Goal: Book appointment/travel/reservation

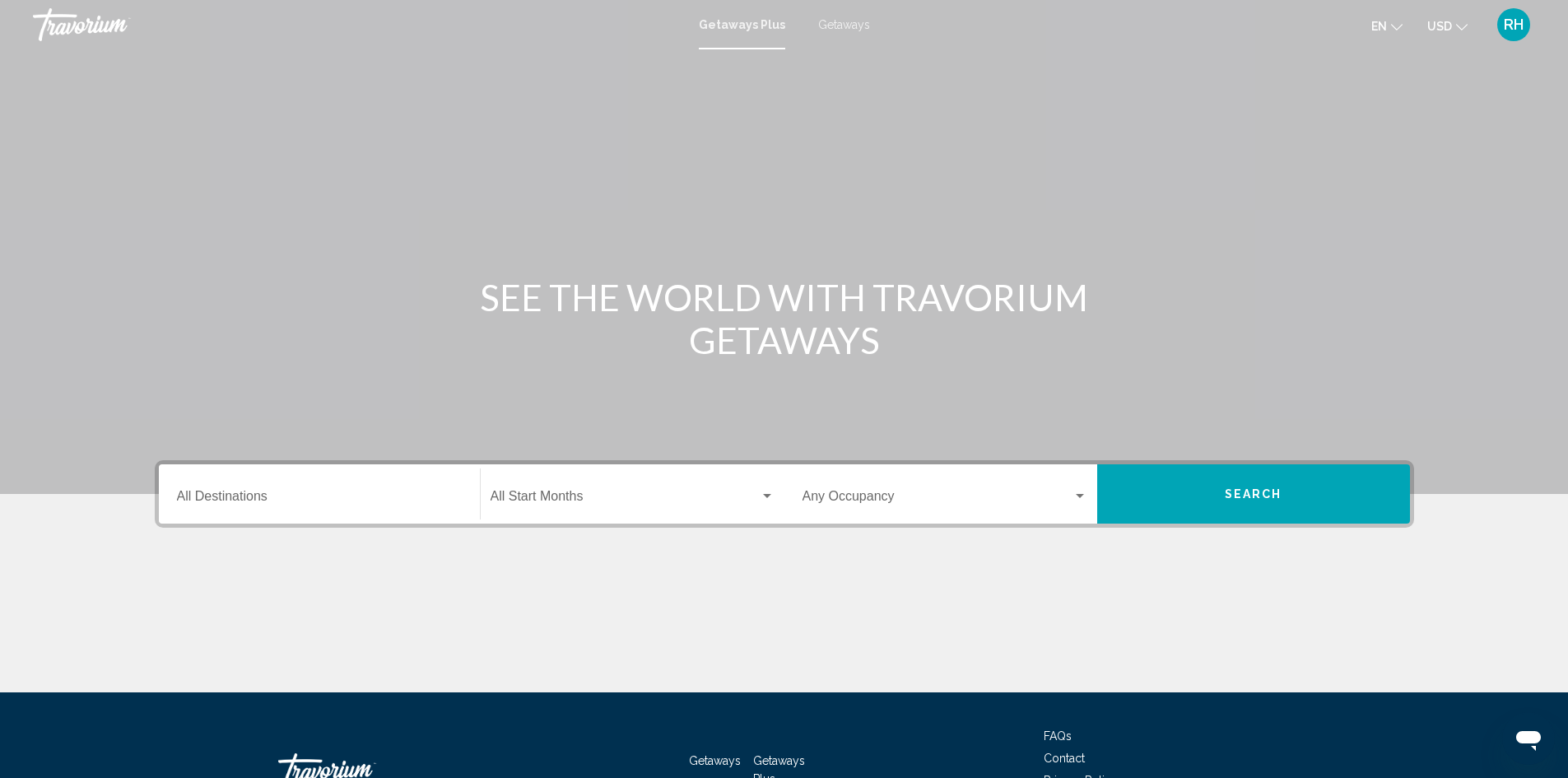
click at [283, 484] on div "Destination All Destinations" at bounding box center [319, 495] width 284 height 52
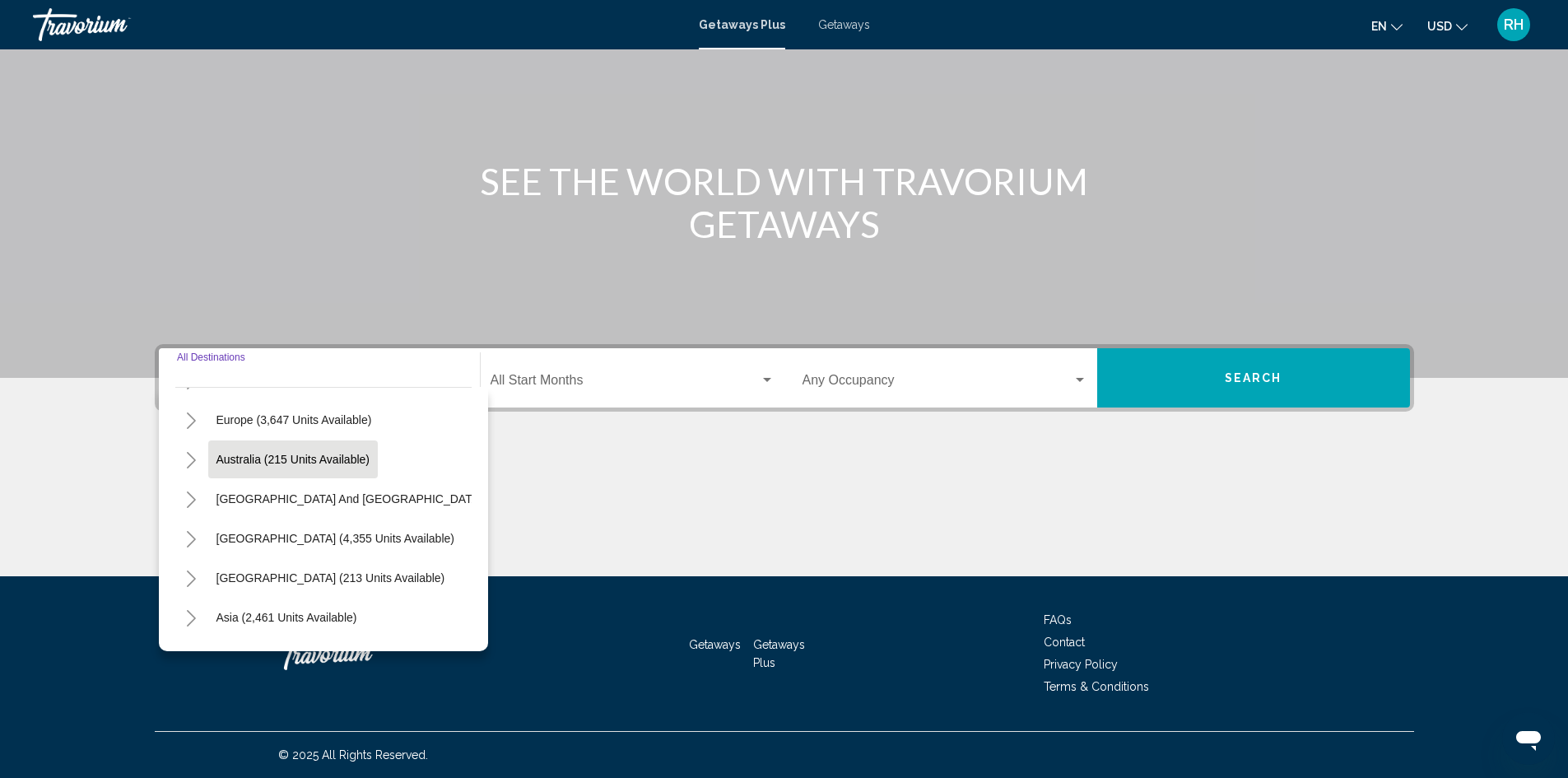
scroll to position [165, 0]
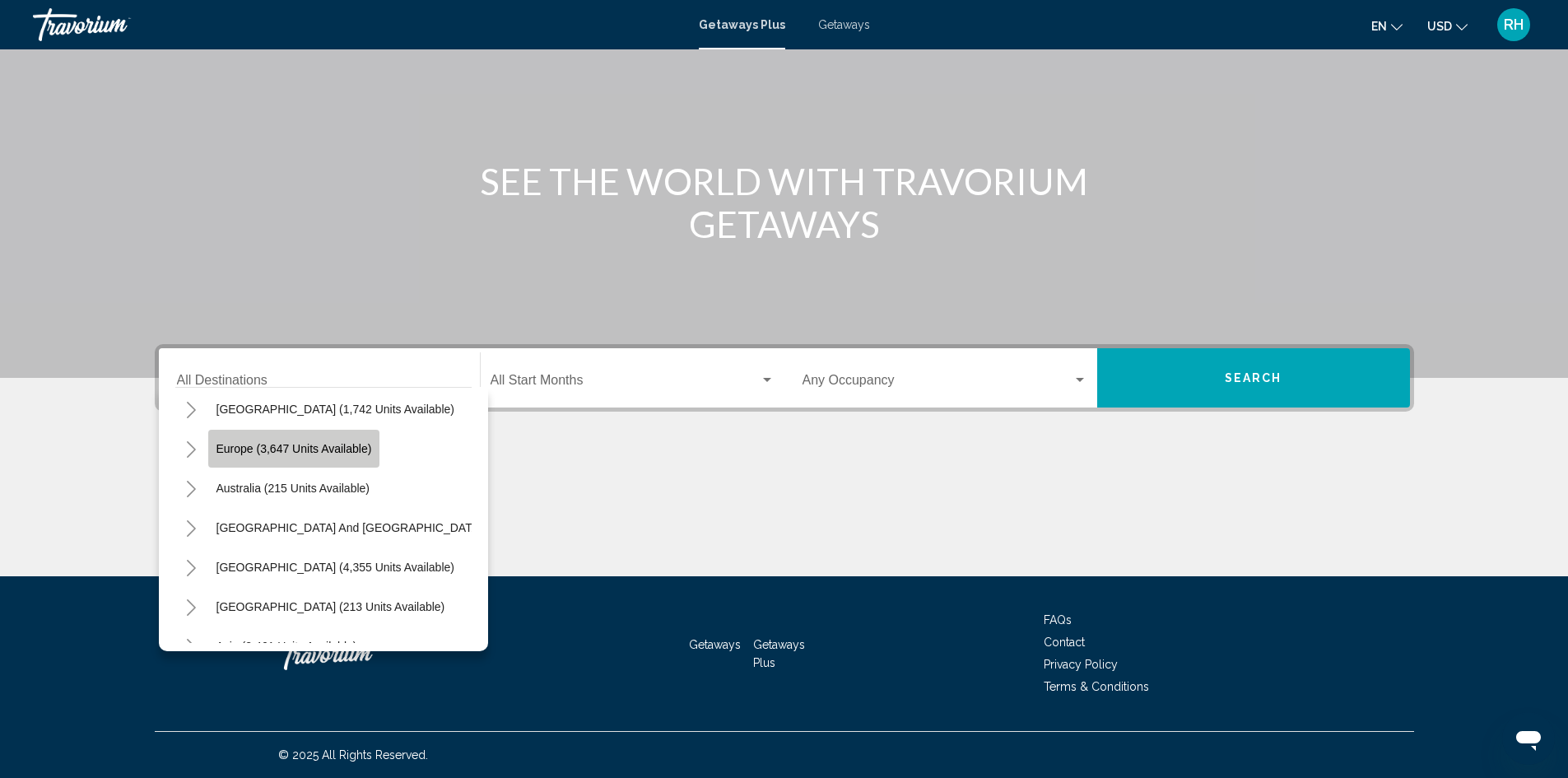
click at [264, 444] on span "Europe (3,647 units available)" at bounding box center [294, 448] width 156 height 13
type input "**********"
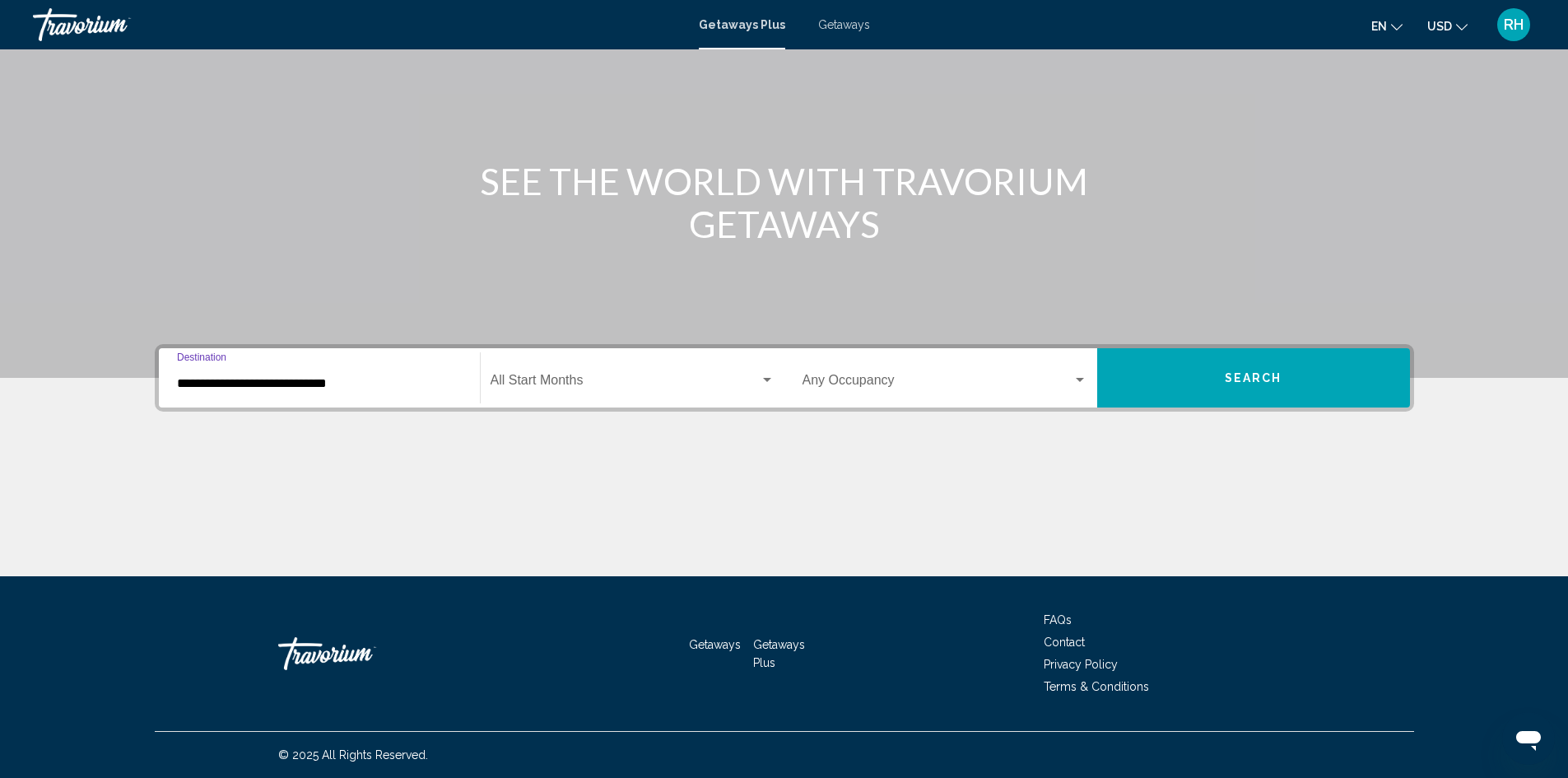
click at [1200, 382] on button "Search" at bounding box center [1254, 378] width 313 height 59
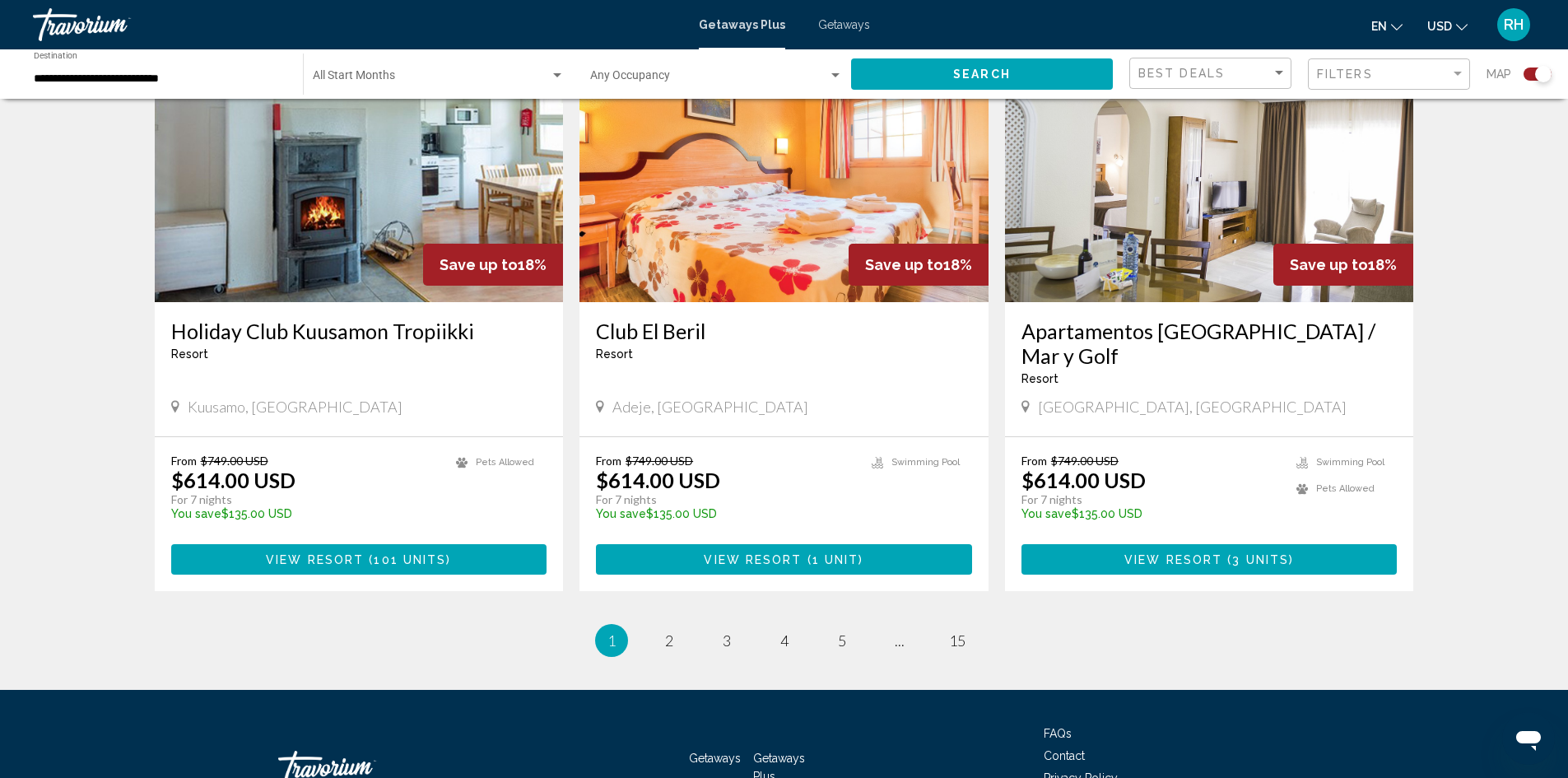
scroll to position [2442, 0]
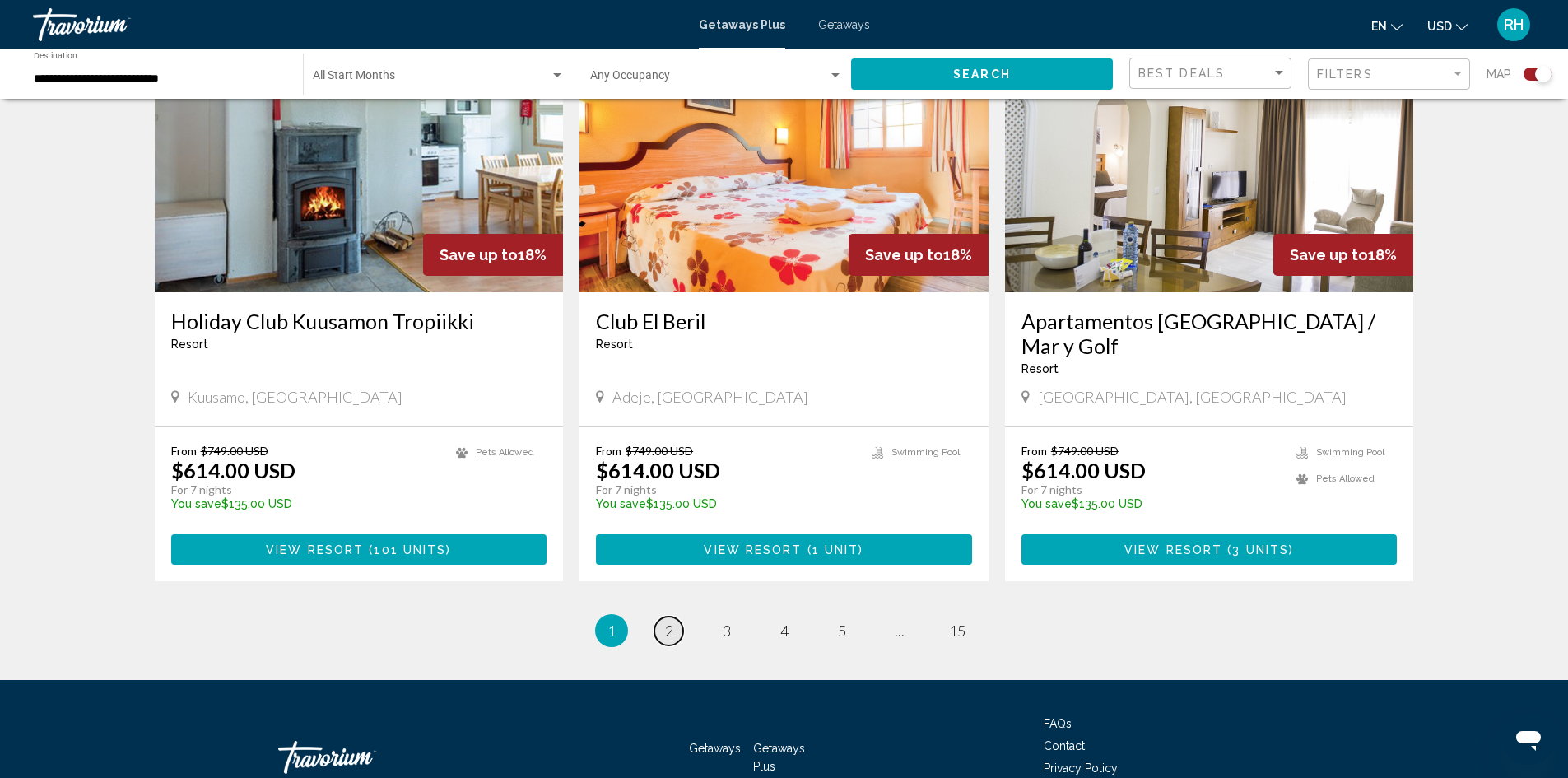
click at [669, 621] on span "2" at bounding box center [669, 630] width 8 height 18
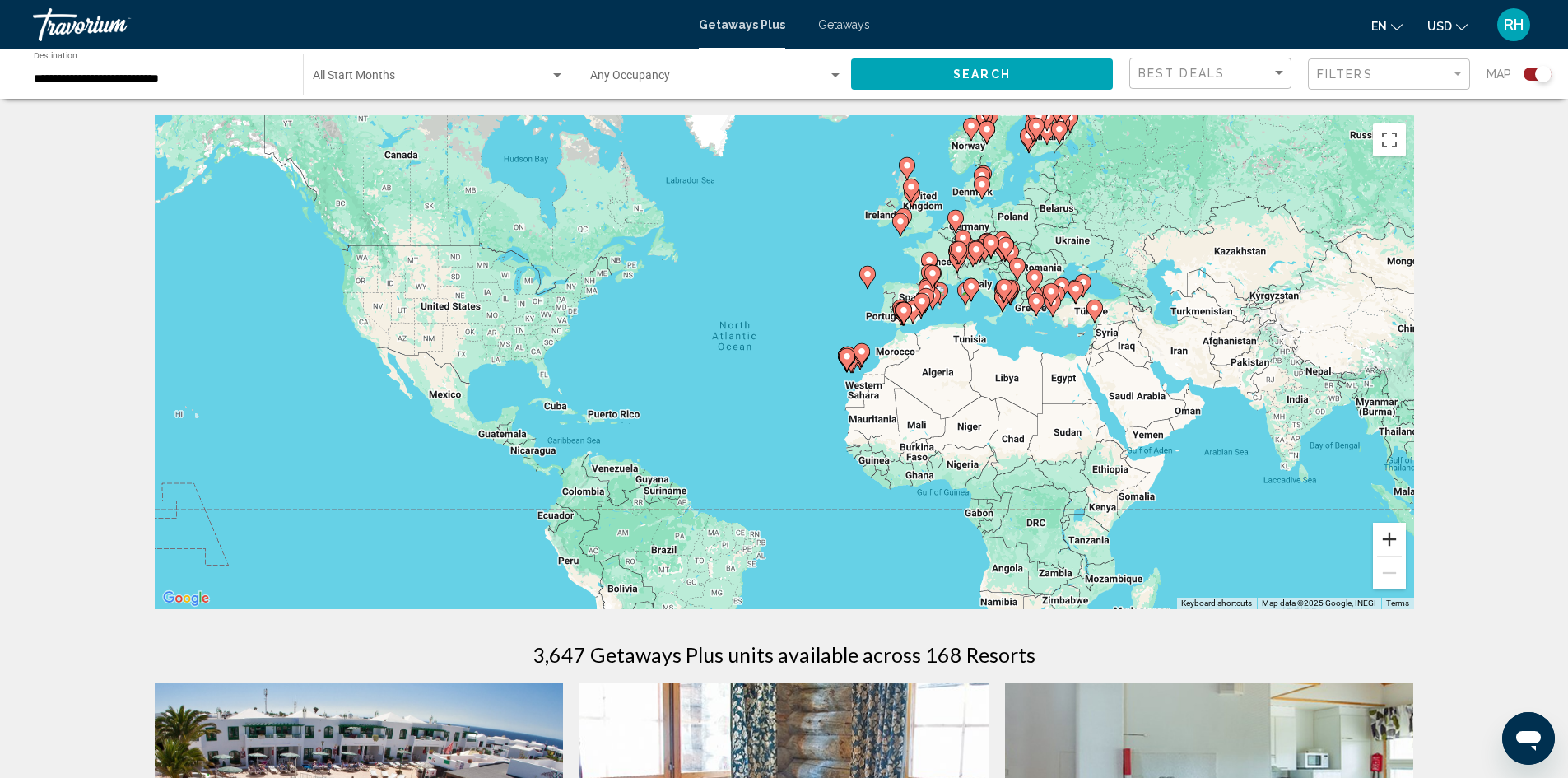
click at [1388, 542] on button "Zoom in" at bounding box center [1389, 539] width 33 height 33
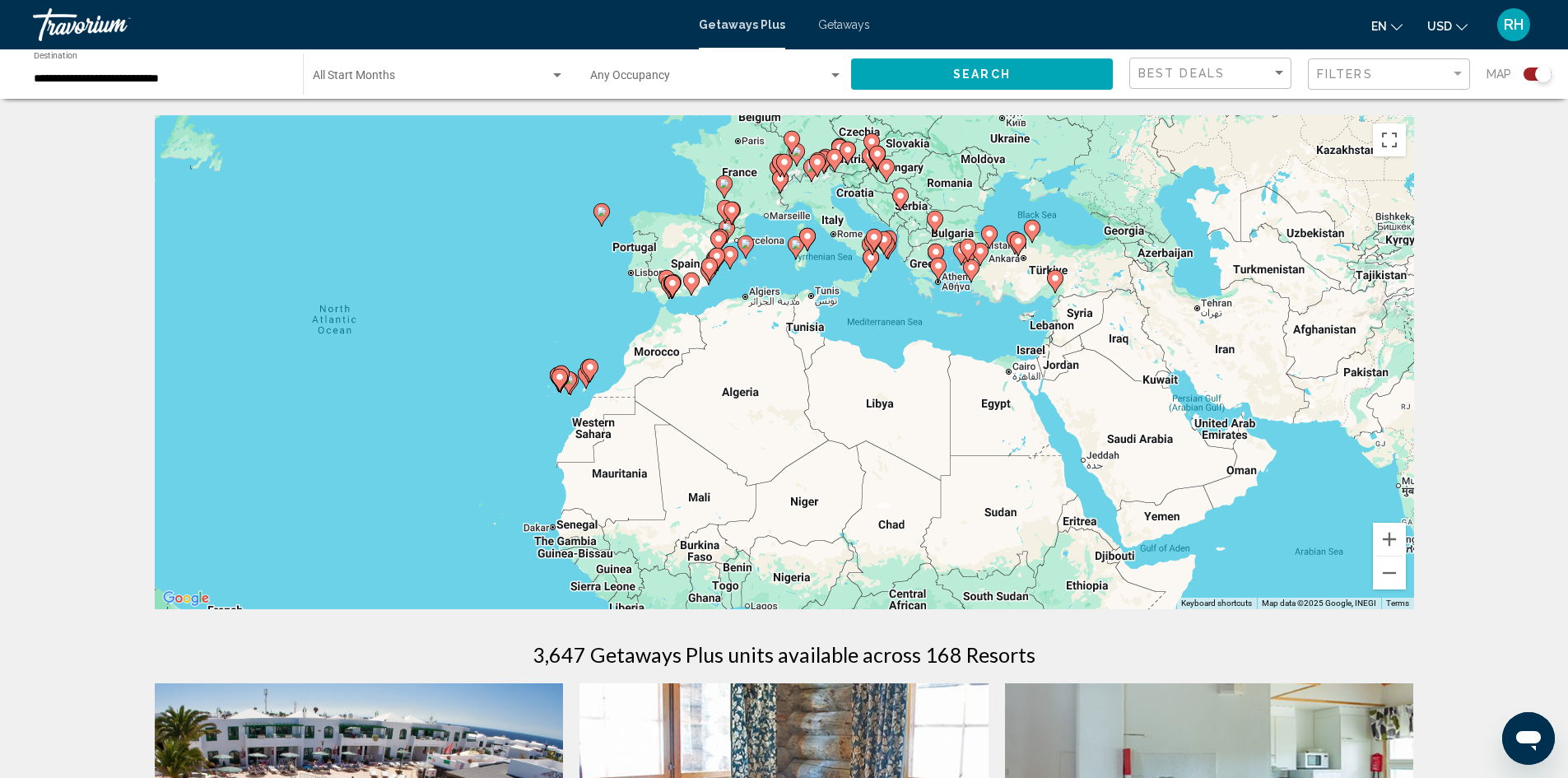
drag, startPoint x: 1253, startPoint y: 377, endPoint x: 895, endPoint y: 388, distance: 358.2
click at [895, 388] on div "To activate drag with keyboard, press Alt + Enter. Once in keyboard drag state,…" at bounding box center [784, 362] width 1259 height 495
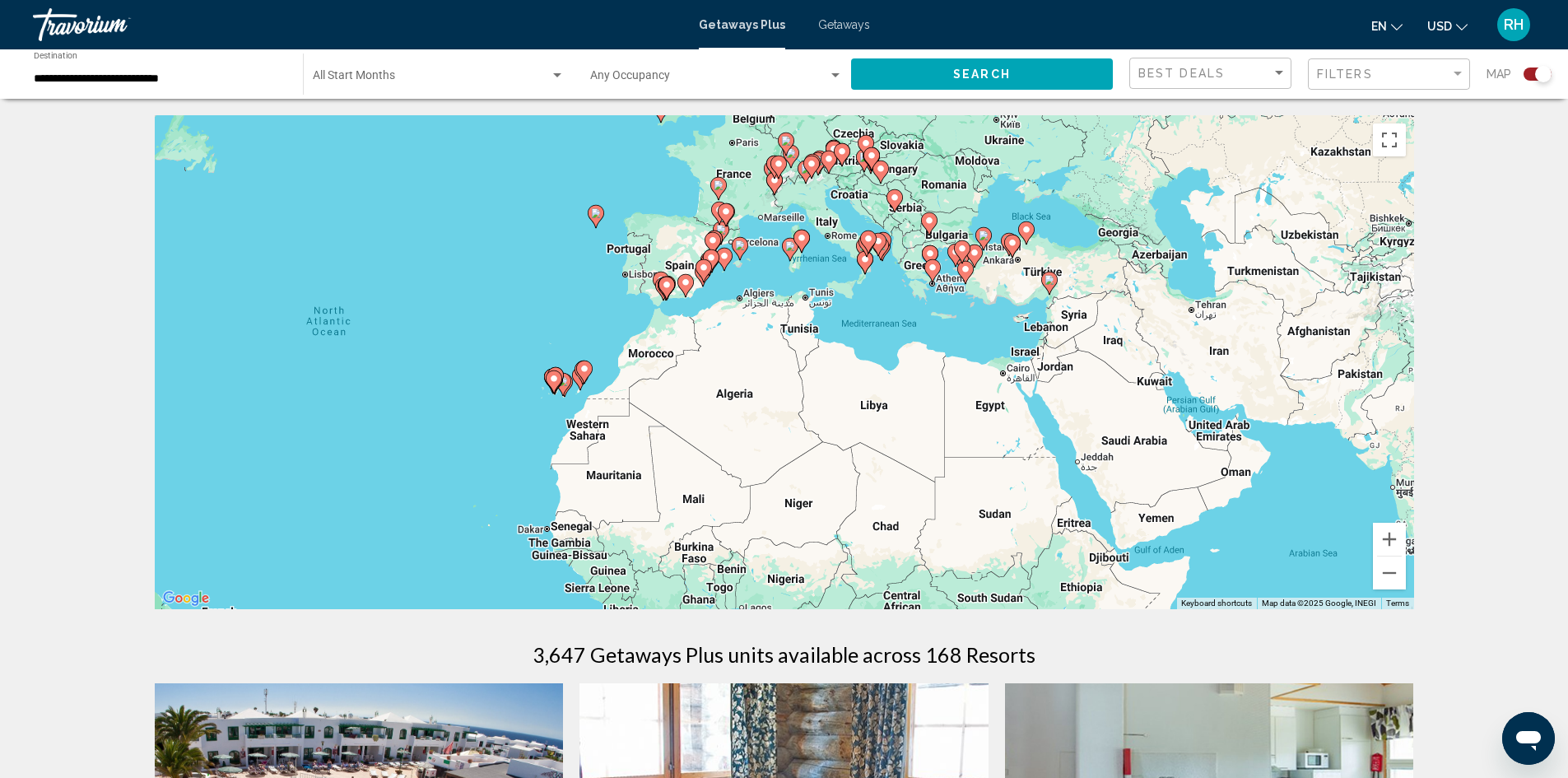
click at [842, 28] on span "Getaways" at bounding box center [844, 24] width 52 height 13
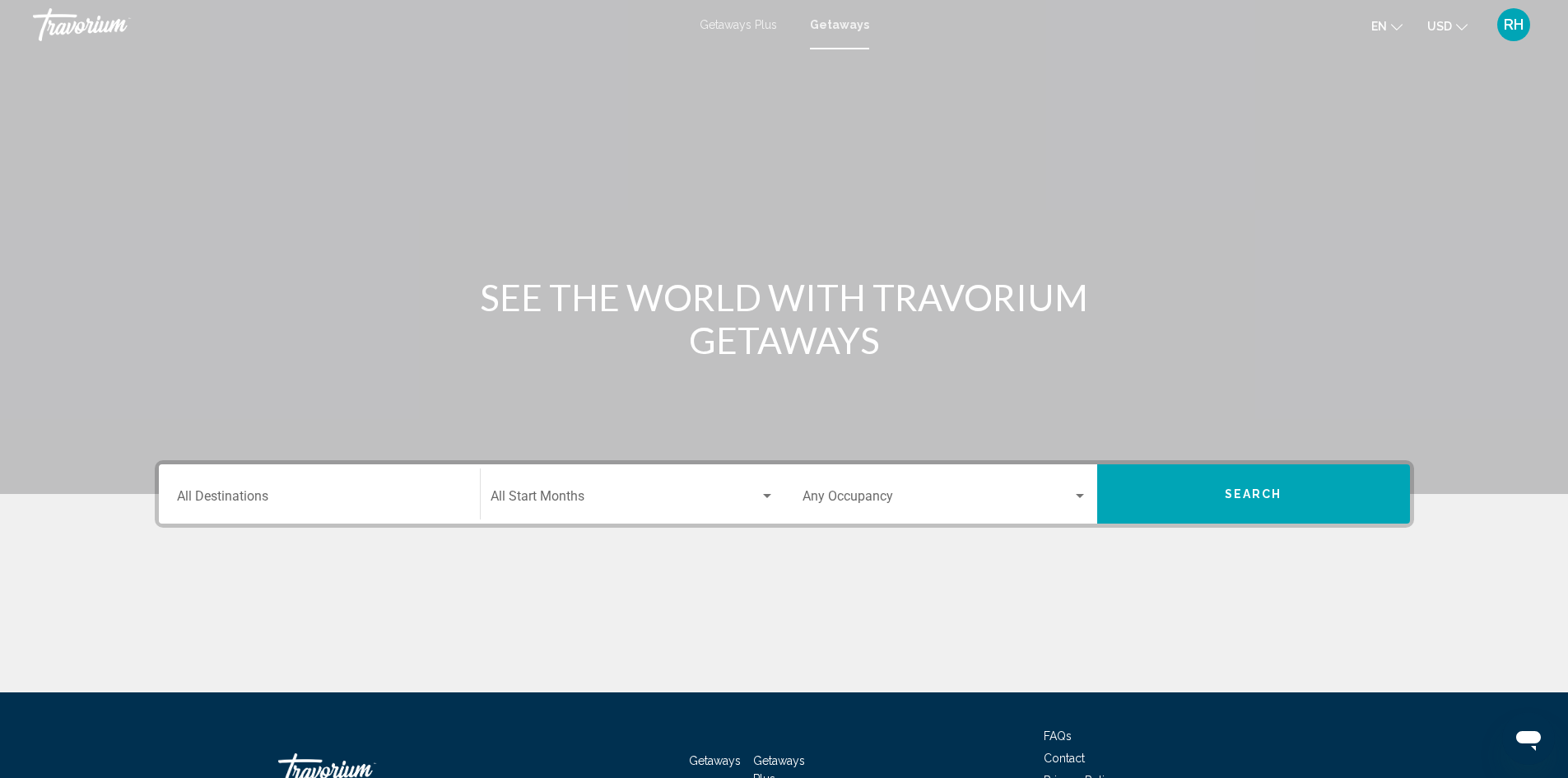
click at [279, 489] on div "Destination All Destinations" at bounding box center [319, 495] width 284 height 52
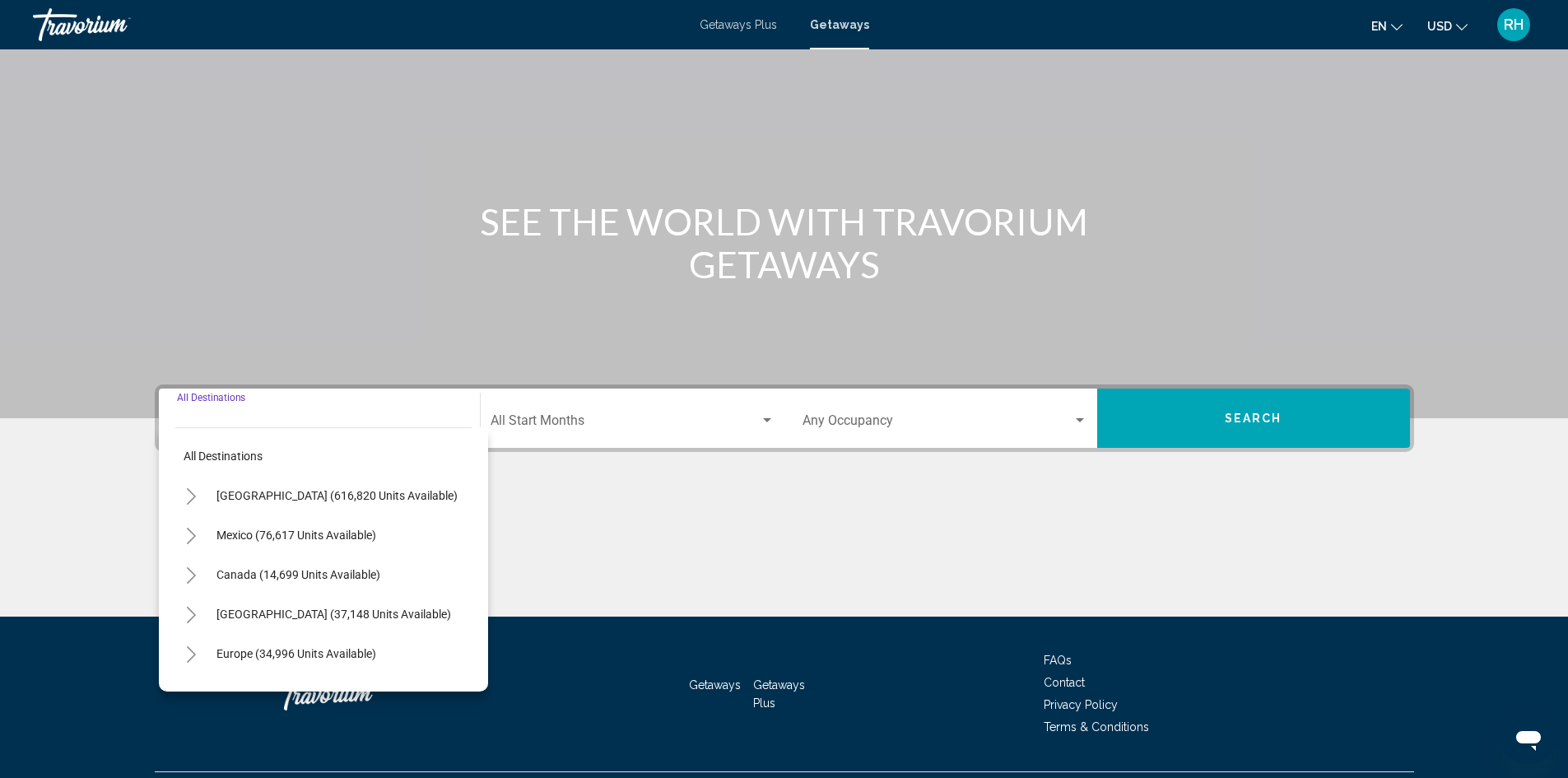
scroll to position [116, 0]
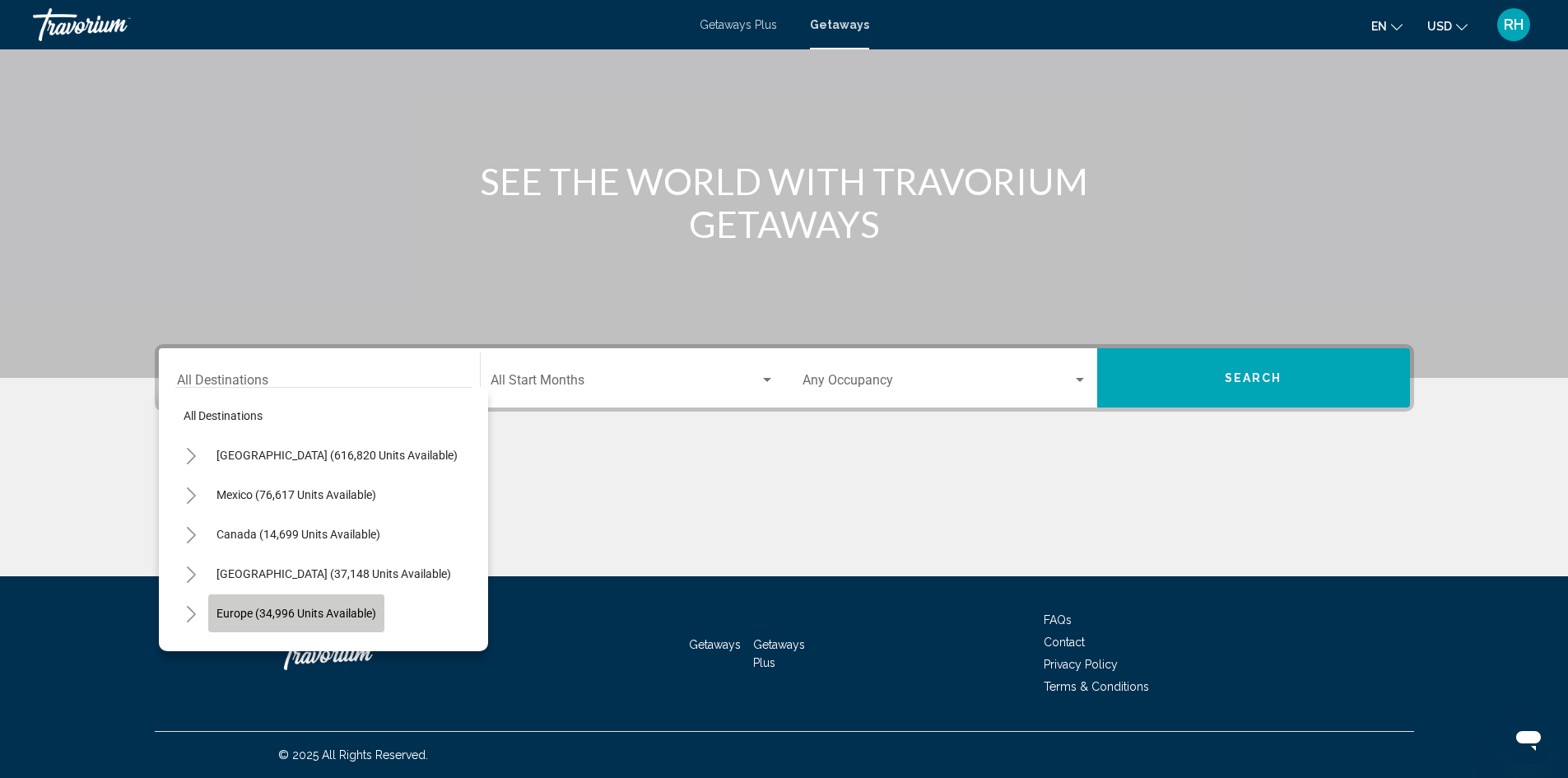
click at [283, 600] on button "Europe (34,996 units available)" at bounding box center [296, 613] width 176 height 38
type input "**********"
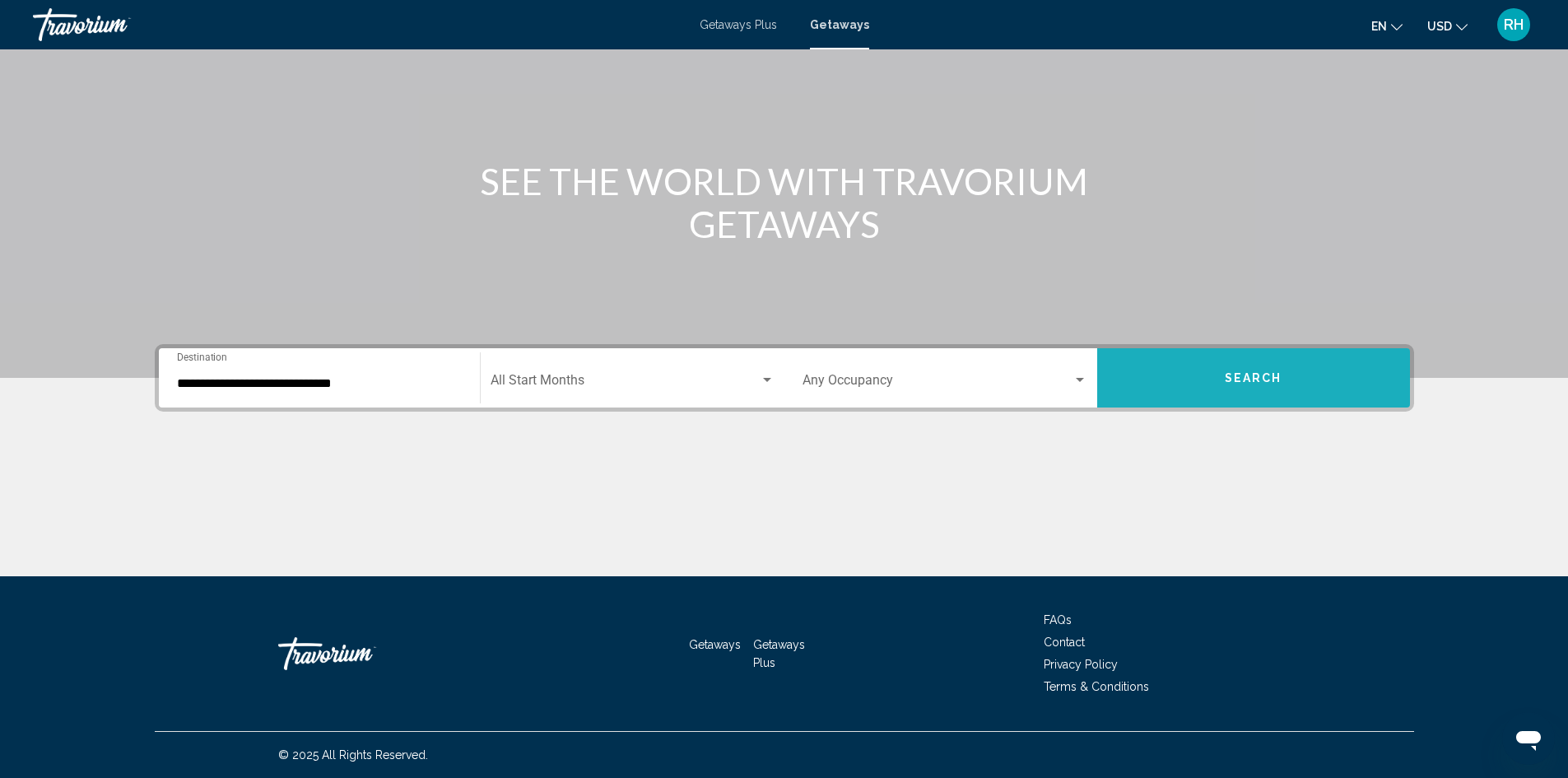
click at [1170, 383] on button "Search" at bounding box center [1254, 378] width 313 height 59
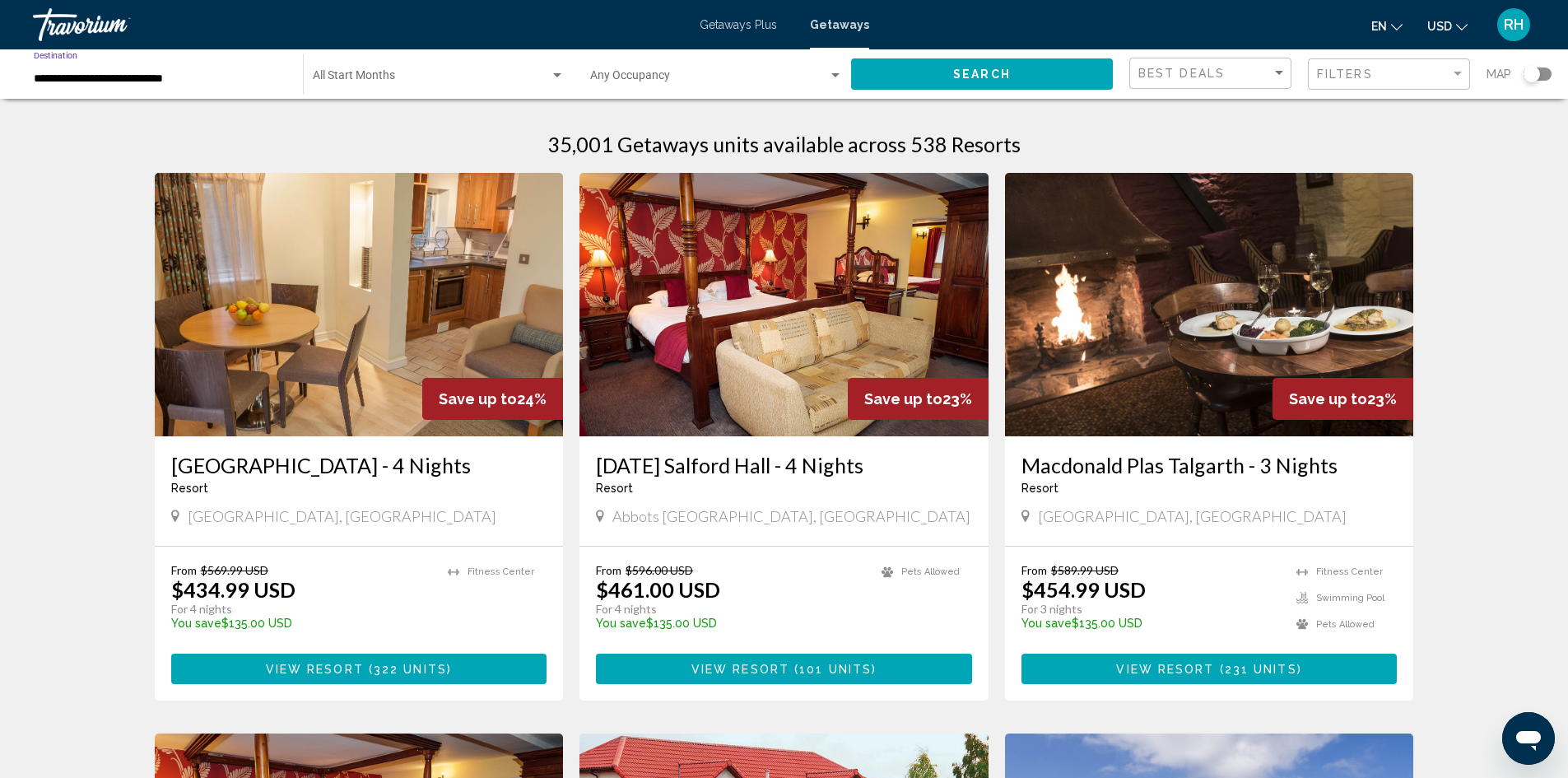
click at [55, 81] on input "**********" at bounding box center [159, 78] width 253 height 13
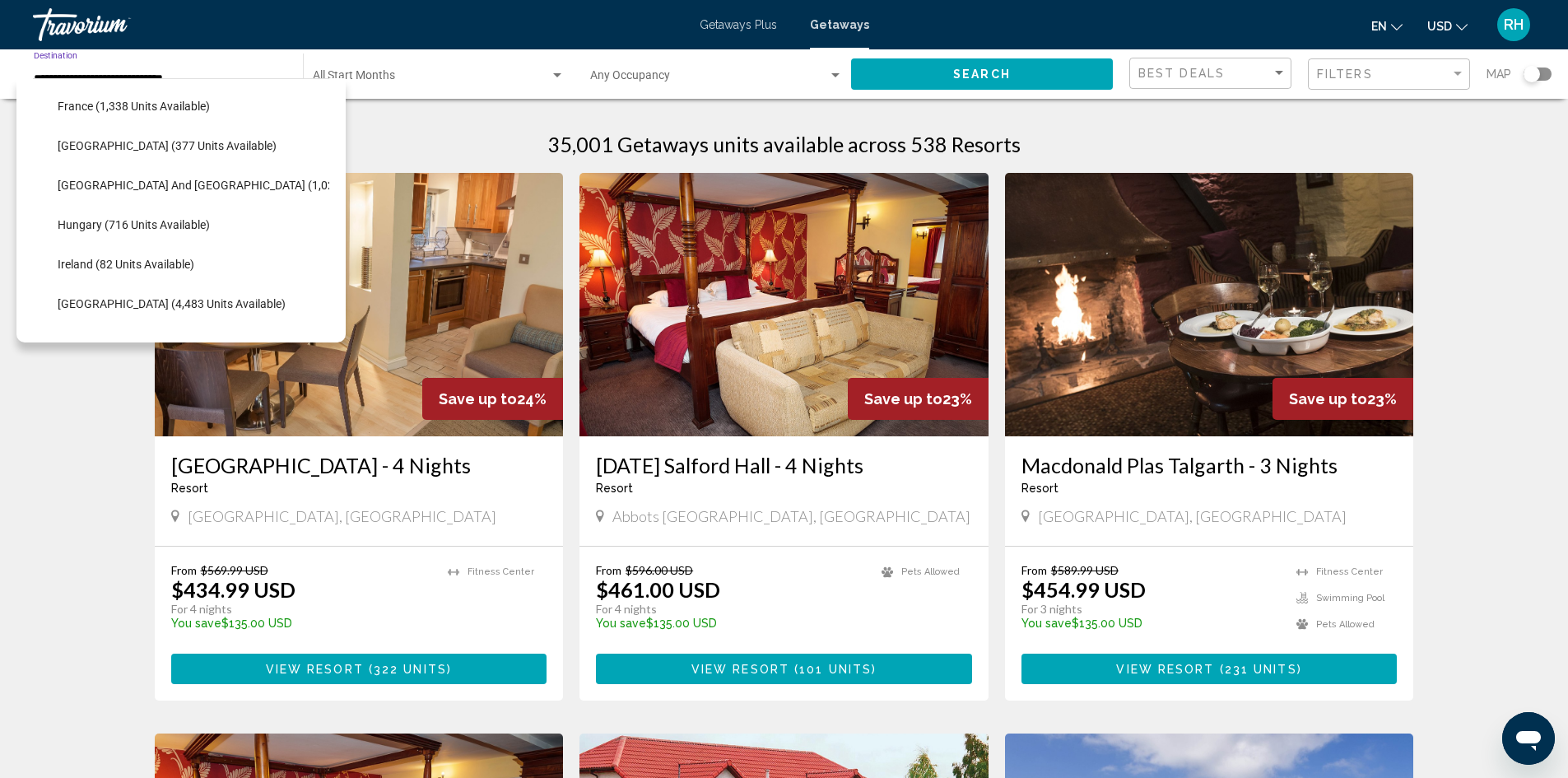
scroll to position [434, 0]
